Goal: Task Accomplishment & Management: Complete application form

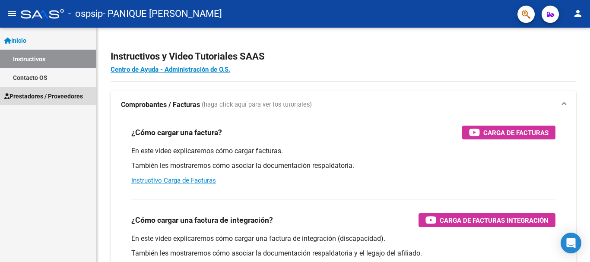
click at [72, 96] on span "Prestadores / Proveedores" at bounding box center [43, 96] width 79 height 9
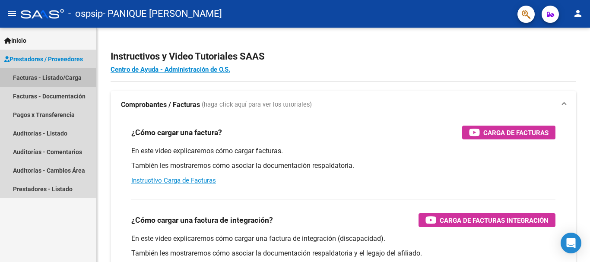
click at [65, 77] on link "Facturas - Listado/Carga" at bounding box center [48, 77] width 96 height 19
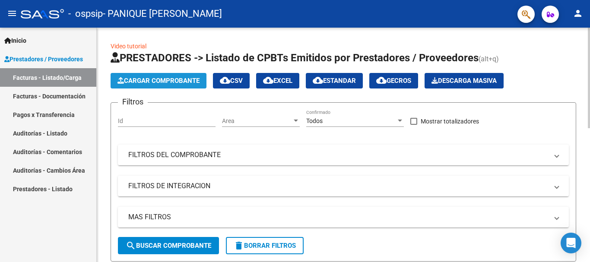
click at [168, 85] on button "Cargar Comprobante" at bounding box center [159, 81] width 96 height 16
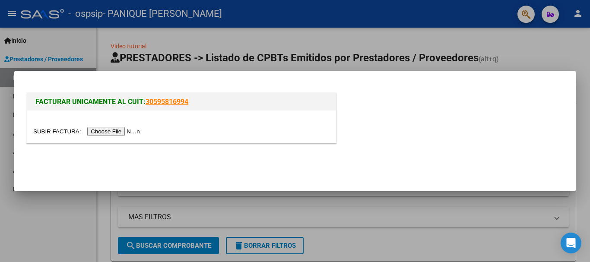
click at [137, 137] on div at bounding box center [181, 127] width 309 height 32
click at [131, 130] on input "file" at bounding box center [87, 131] width 109 height 9
click at [134, 130] on input "file" at bounding box center [87, 131] width 109 height 9
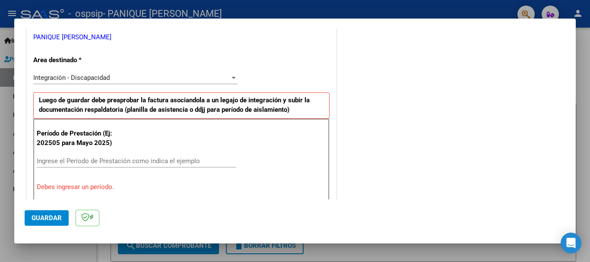
scroll to position [202, 0]
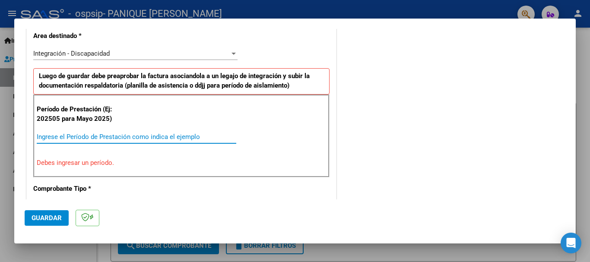
click at [87, 136] on input "Ingrese el Período de Prestación como indica el ejemplo" at bounding box center [136, 137] width 199 height 8
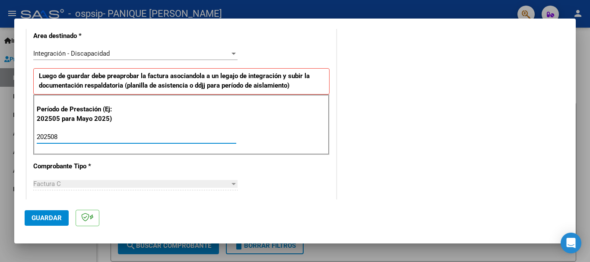
type input "202508"
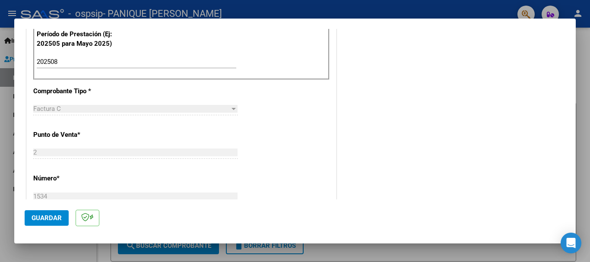
scroll to position [316, 0]
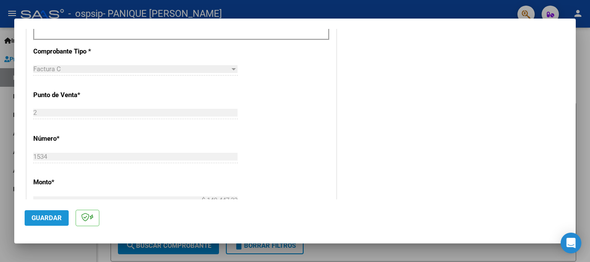
click at [51, 220] on span "Guardar" at bounding box center [47, 218] width 30 height 8
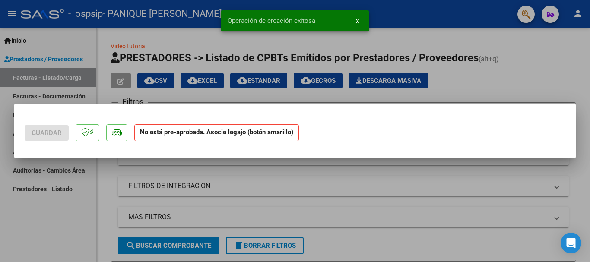
scroll to position [0, 0]
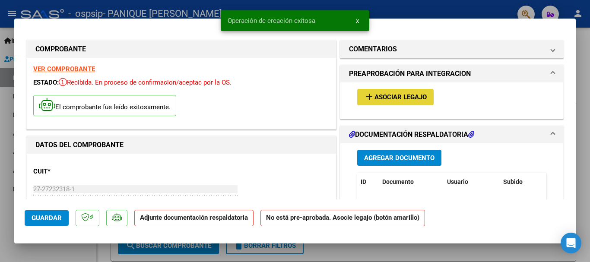
click at [391, 98] on span "Asociar Legajo" at bounding box center [400, 98] width 52 height 8
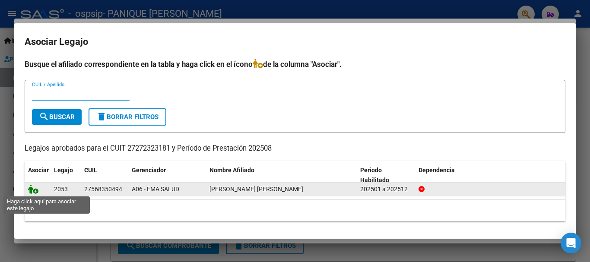
click at [34, 190] on icon at bounding box center [33, 188] width 10 height 9
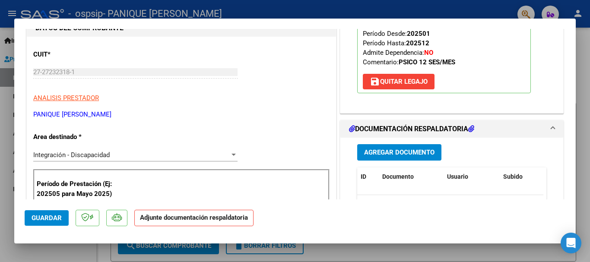
scroll to position [144, 0]
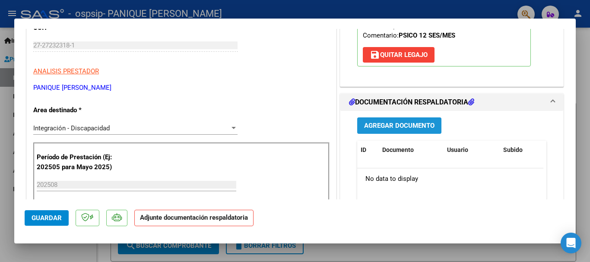
click at [407, 129] on span "Agregar Documento" at bounding box center [399, 126] width 70 height 8
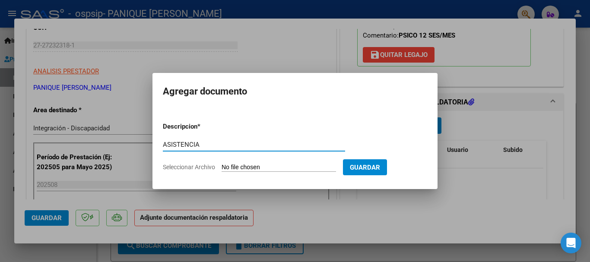
type input "ASISTENCIA"
click at [231, 167] on input "Seleccionar Archivo" at bounding box center [278, 168] width 114 height 8
type input "C:\fakepath\ASISTAgostoLOPEZ.pdf"
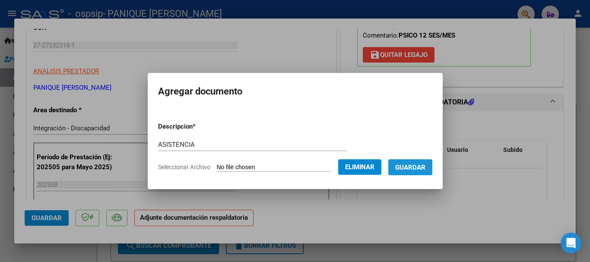
click at [416, 168] on span "Guardar" at bounding box center [410, 168] width 30 height 8
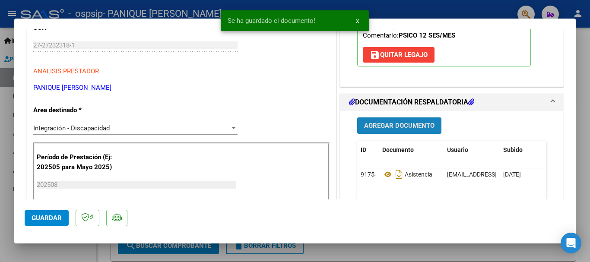
click at [406, 129] on span "Agregar Documento" at bounding box center [399, 126] width 70 height 8
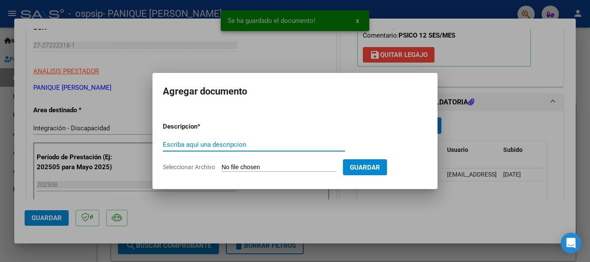
click at [190, 143] on input "Escriba aquí una descripcion" at bounding box center [254, 145] width 182 height 8
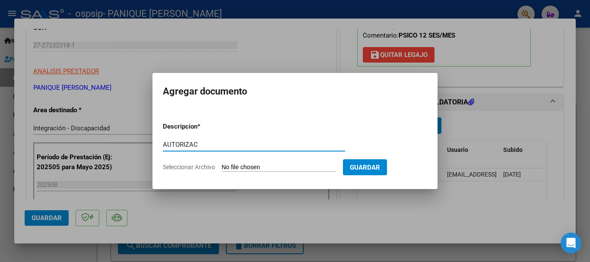
type input "AUTORIZAC"
click at [234, 166] on input "Seleccionar Archivo" at bounding box center [278, 168] width 114 height 8
type input "C:\fakepath\[PERSON_NAME] AUTORIZACION 2025.pdf"
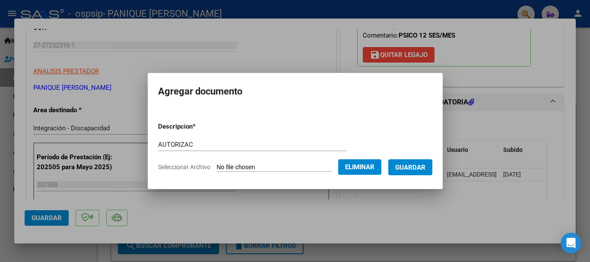
click at [421, 166] on span "Guardar" at bounding box center [410, 168] width 30 height 8
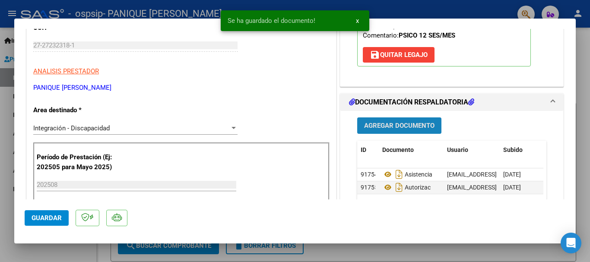
click at [397, 128] on span "Agregar Documento" at bounding box center [399, 126] width 70 height 8
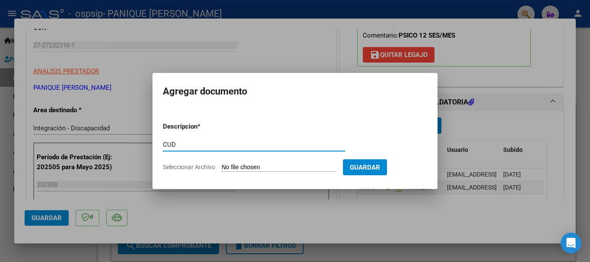
type input "CUD"
click at [253, 166] on input "Seleccionar Archivo" at bounding box center [278, 168] width 114 height 8
type input "C:\fakepath\CUD.pdf"
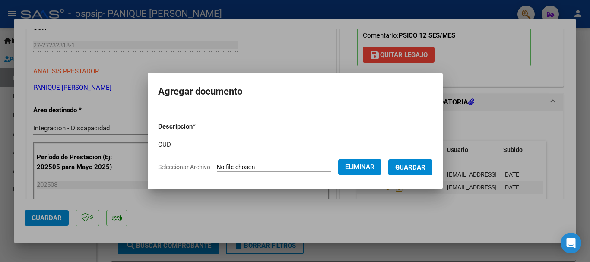
click at [425, 169] on span "Guardar" at bounding box center [410, 168] width 30 height 8
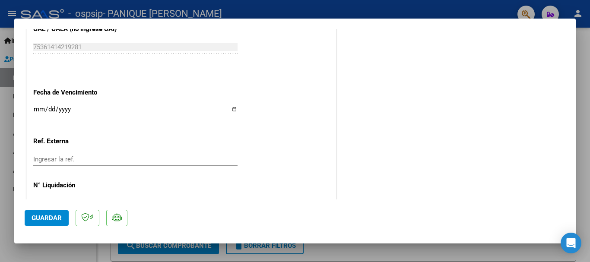
scroll to position [602, 0]
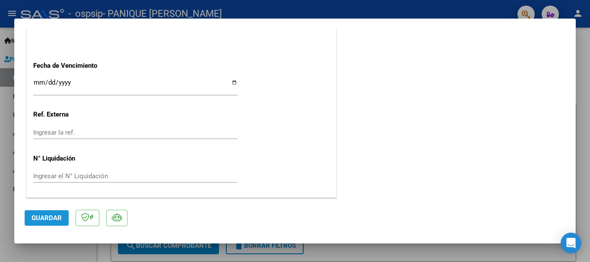
click at [44, 219] on span "Guardar" at bounding box center [47, 218] width 30 height 8
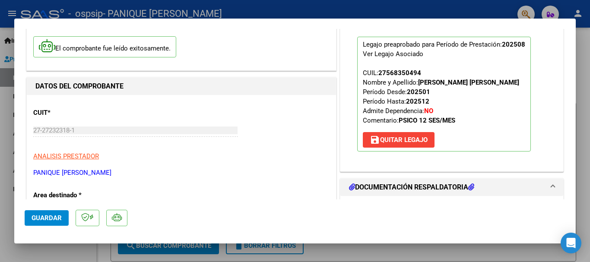
scroll to position [55, 0]
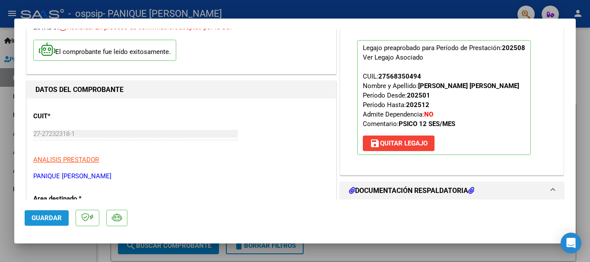
click at [58, 218] on span "Guardar" at bounding box center [47, 218] width 30 height 8
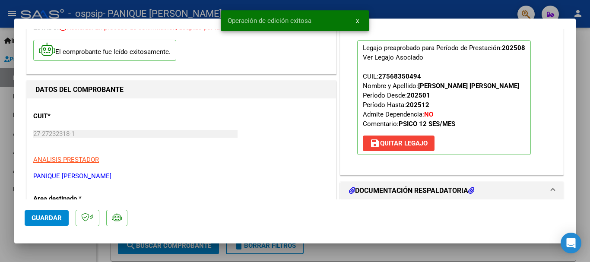
click at [76, 251] on div at bounding box center [295, 131] width 590 height 262
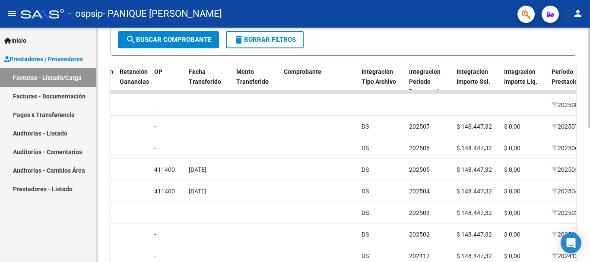
scroll to position [198, 0]
